Goal: Transaction & Acquisition: Subscribe to service/newsletter

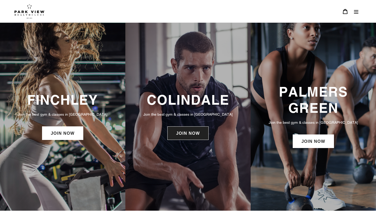
click at [199, 126] on link "JOIN NOW" at bounding box center [187, 133] width 41 height 14
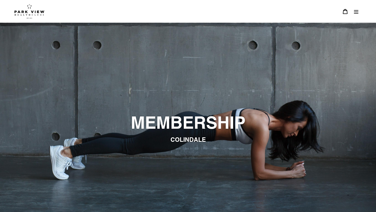
click at [25, 16] on img at bounding box center [29, 11] width 30 height 15
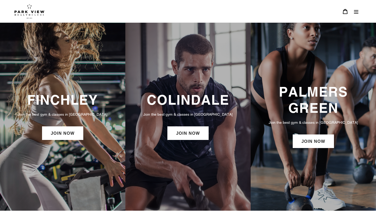
click at [356, 12] on icon "Menu" at bounding box center [355, 11] width 5 height 5
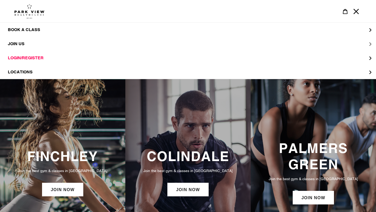
click at [21, 43] on span "JOIN US" at bounding box center [16, 43] width 17 height 5
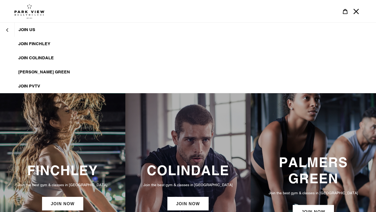
click at [36, 55] on span "JOIN Colindale" at bounding box center [35, 57] width 35 height 5
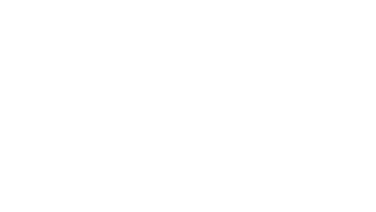
scroll to position [383, 0]
